Goal: Information Seeking & Learning: Find specific fact

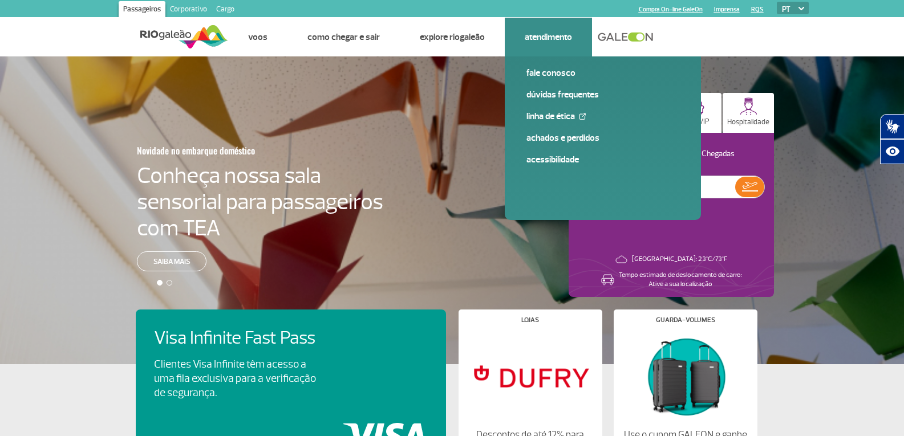
click at [547, 34] on link "Atendimento" at bounding box center [548, 36] width 47 height 11
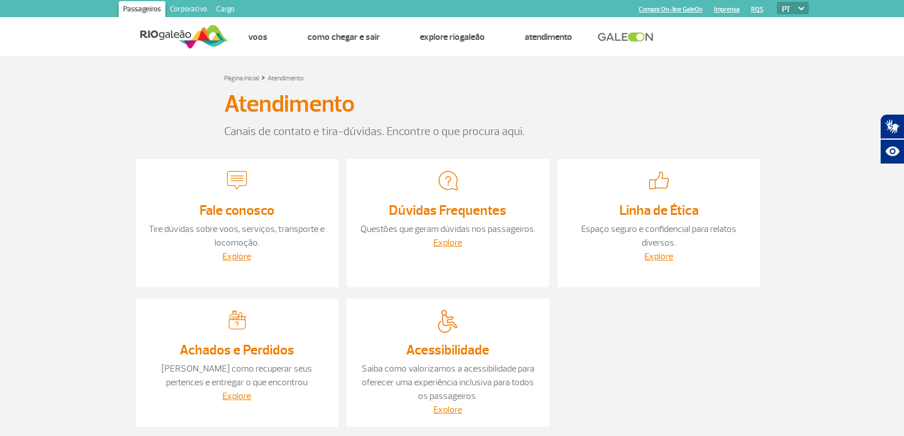
scroll to position [57, 0]
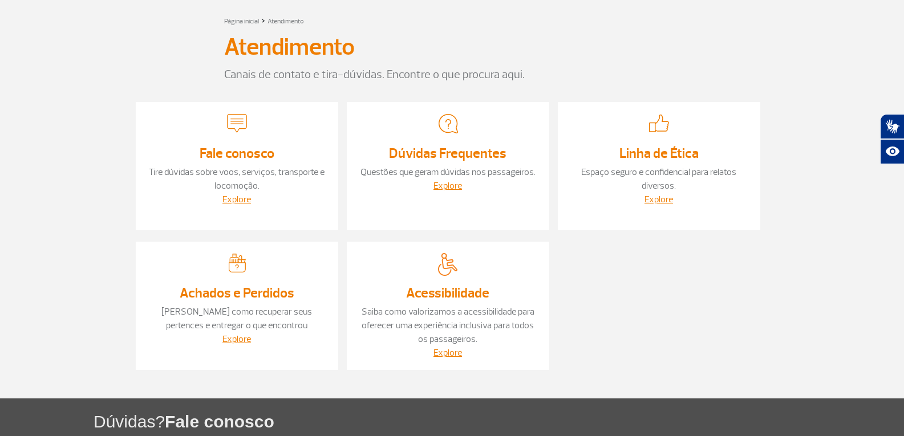
click at [249, 274] on div at bounding box center [237, 266] width 180 height 26
click at [228, 342] on link "Explore" at bounding box center [236, 339] width 29 height 11
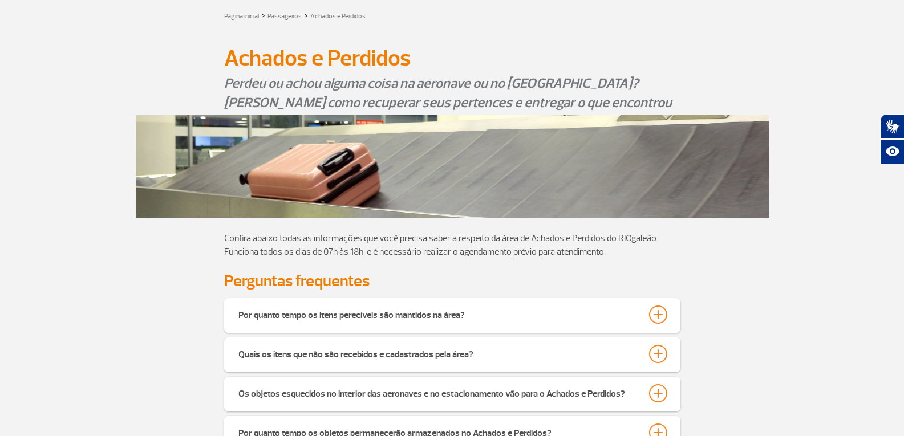
scroll to position [114, 0]
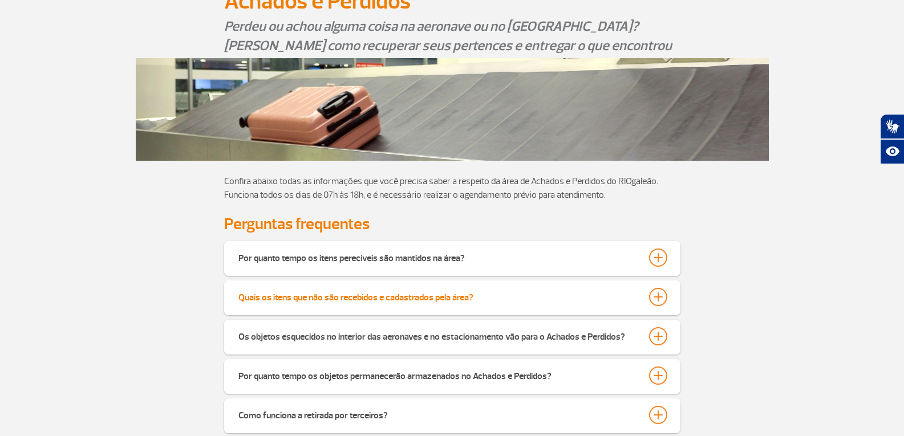
click at [315, 293] on div "Quais os itens que não são recebidos e cadastrados pela área?" at bounding box center [355, 296] width 235 height 16
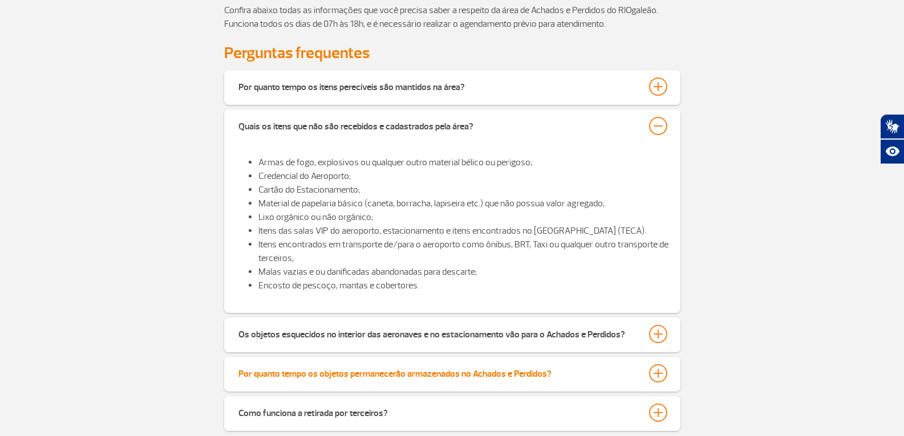
scroll to position [342, 0]
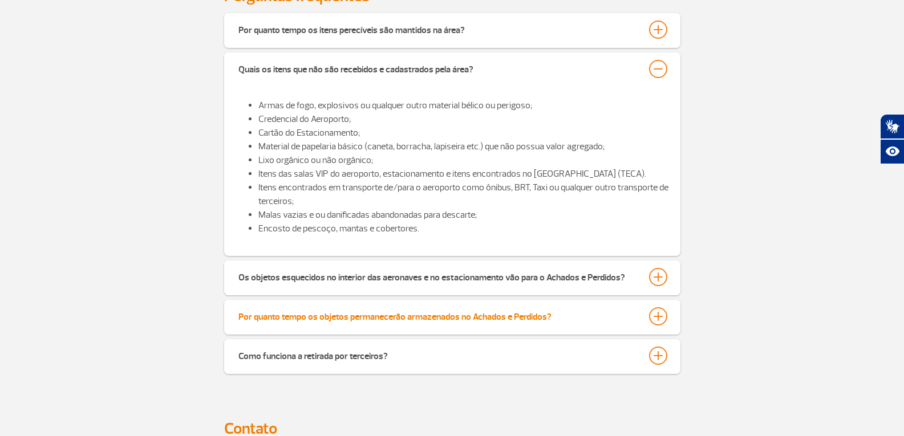
click at [310, 326] on button "Por quanto tempo os objetos permanecerão armazenados no Achados e Perdidos?" at bounding box center [452, 316] width 429 height 19
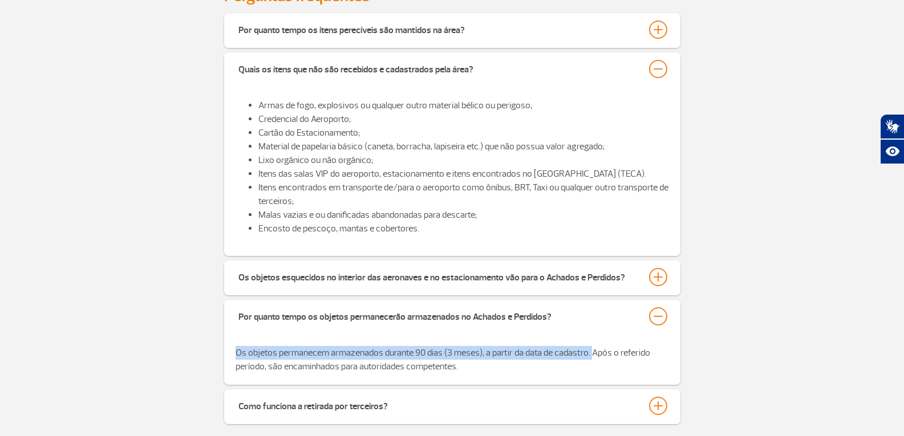
drag, startPoint x: 226, startPoint y: 352, endPoint x: 591, endPoint y: 340, distance: 365.2
click at [591, 340] on div "Os objetos permanecem armazenados durante 90 dias (3 meses), a partir da data d…" at bounding box center [452, 360] width 456 height 50
copy p "Os objetos permanecem armazenados durante 90 dias (3 meses), a partir da data d…"
